Goal: Information Seeking & Learning: Learn about a topic

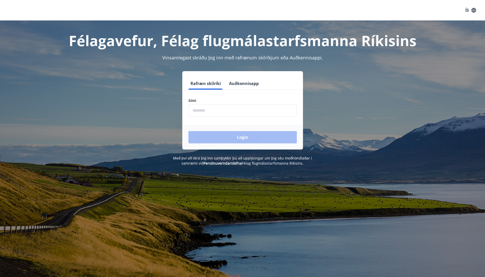
click at [192, 110] on input "phone" at bounding box center [243, 110] width 109 height 13
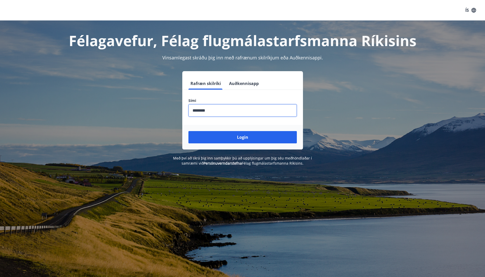
type input "********"
click at [189, 131] on button "Login" at bounding box center [243, 137] width 109 height 12
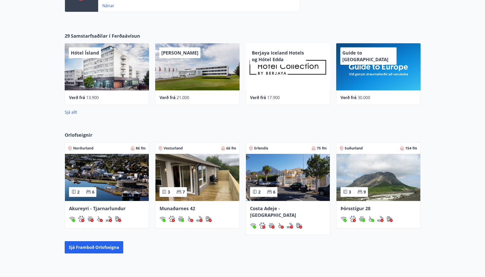
scroll to position [230, 0]
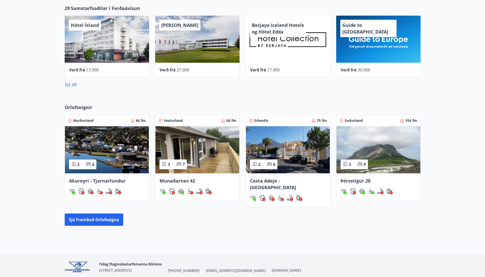
click at [350, 180] on span "Þórsstígur 28" at bounding box center [356, 181] width 30 height 6
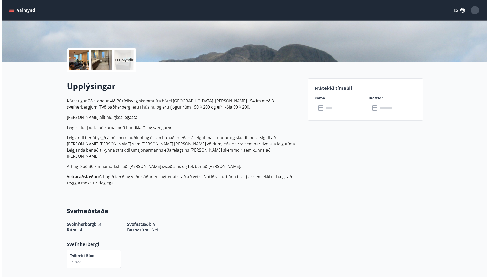
scroll to position [71, 0]
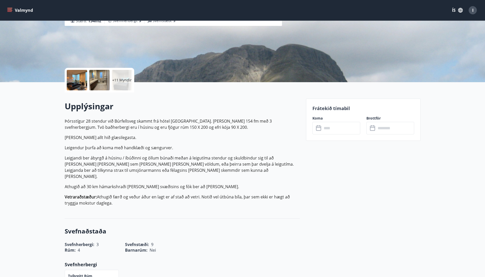
click at [80, 81] on div at bounding box center [77, 80] width 20 height 20
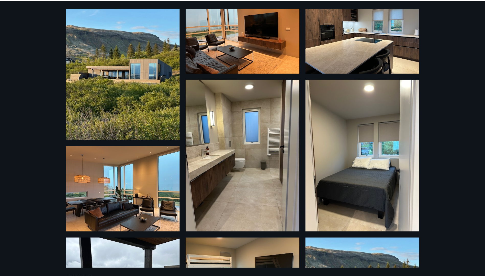
scroll to position [0, 0]
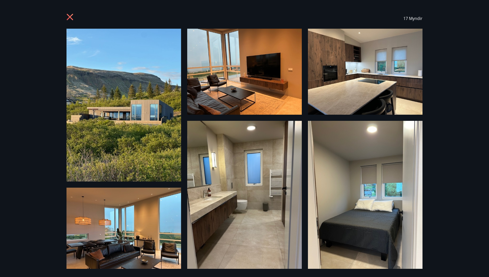
click at [72, 15] on icon at bounding box center [70, 17] width 6 height 6
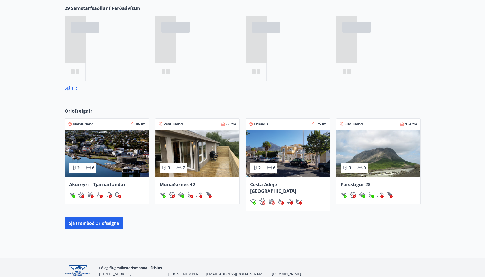
scroll to position [234, 0]
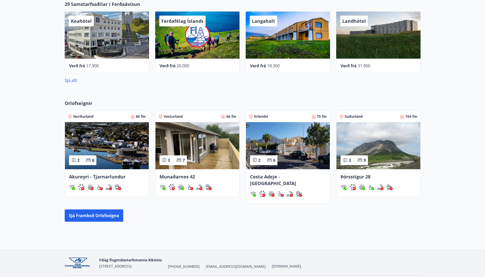
click at [284, 140] on img at bounding box center [288, 145] width 84 height 47
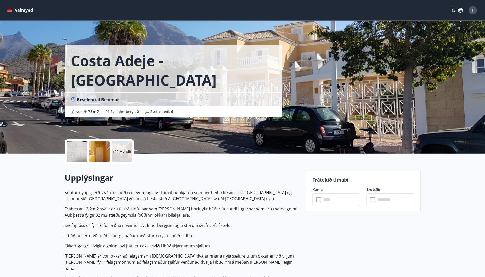
click at [76, 146] on div at bounding box center [77, 151] width 20 height 20
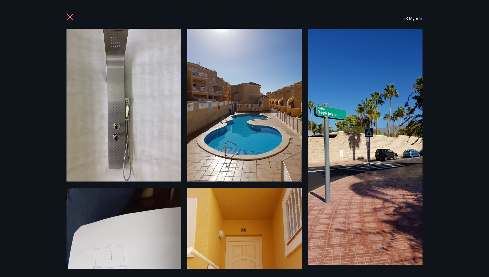
click at [69, 16] on icon at bounding box center [70, 17] width 6 height 6
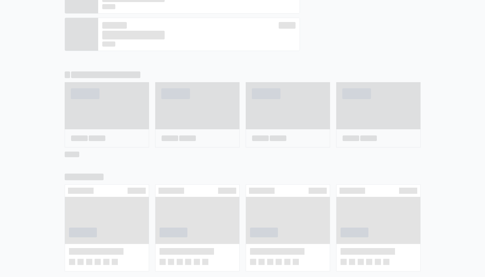
scroll to position [238, 0]
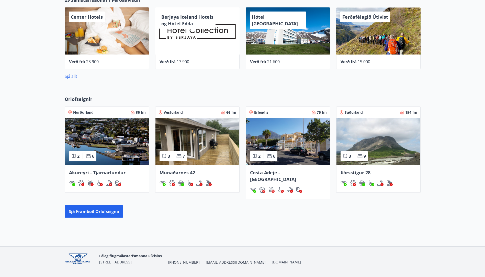
click at [196, 142] on img at bounding box center [198, 141] width 84 height 47
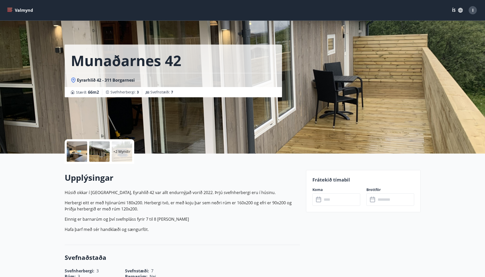
click at [76, 150] on div at bounding box center [77, 151] width 20 height 20
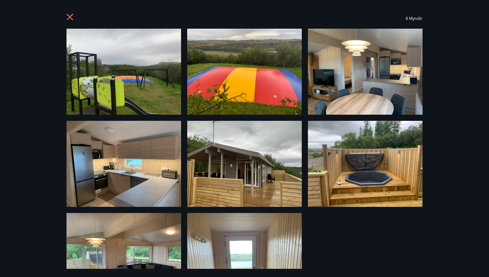
click at [69, 14] on icon at bounding box center [71, 18] width 8 height 8
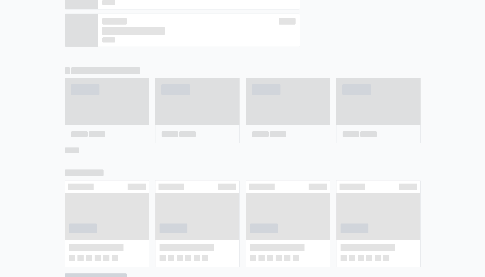
scroll to position [243, 0]
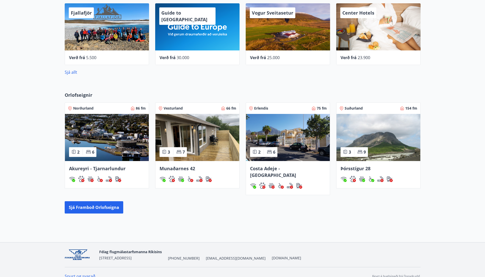
click at [99, 133] on img at bounding box center [107, 137] width 84 height 47
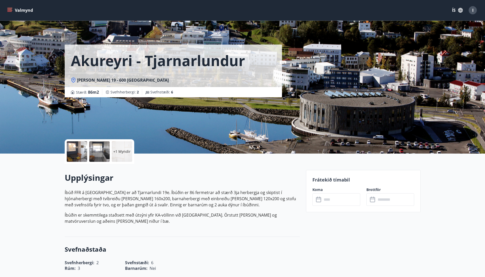
click at [72, 146] on div at bounding box center [77, 151] width 20 height 20
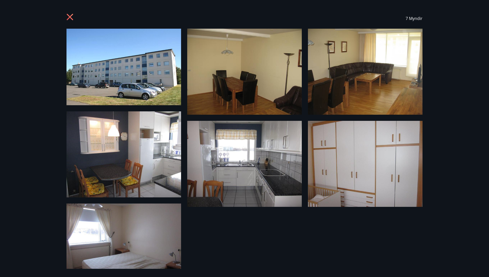
click at [69, 18] on icon at bounding box center [70, 17] width 6 height 6
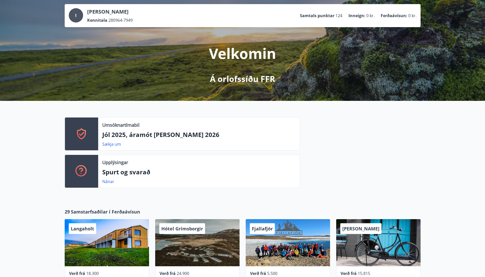
scroll to position [128, 0]
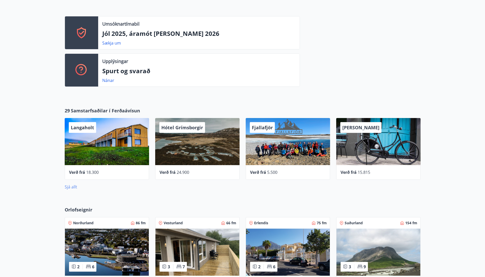
click at [65, 185] on link "Sjá allt" at bounding box center [71, 187] width 13 height 6
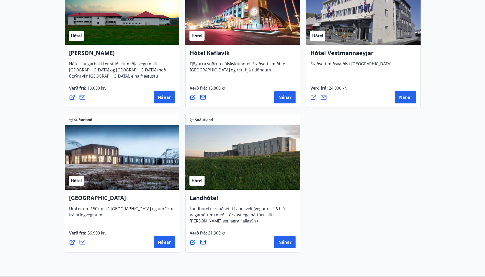
scroll to position [1305, 0]
